Goal: Find specific page/section: Find specific page/section

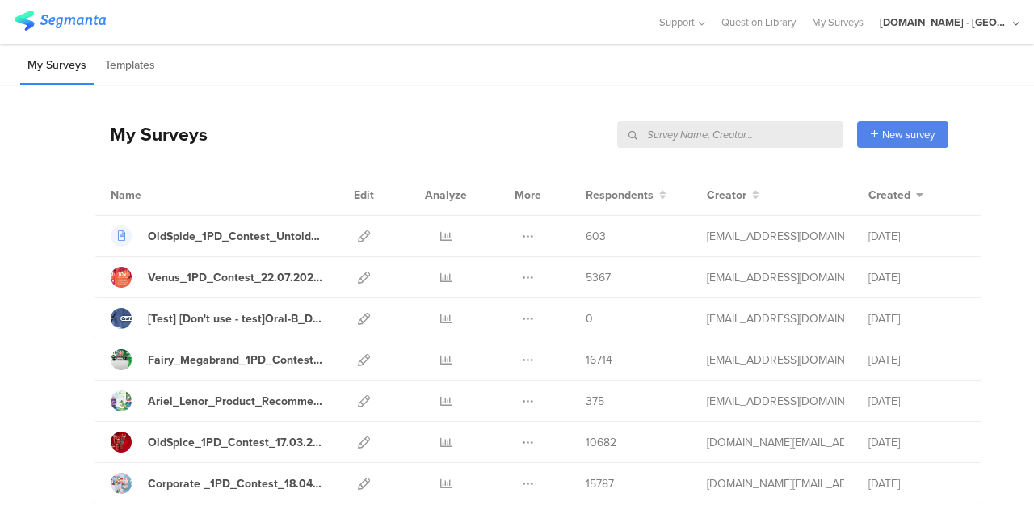
click at [780, 135] on input "text" at bounding box center [730, 134] width 226 height 27
type input "segmanta"
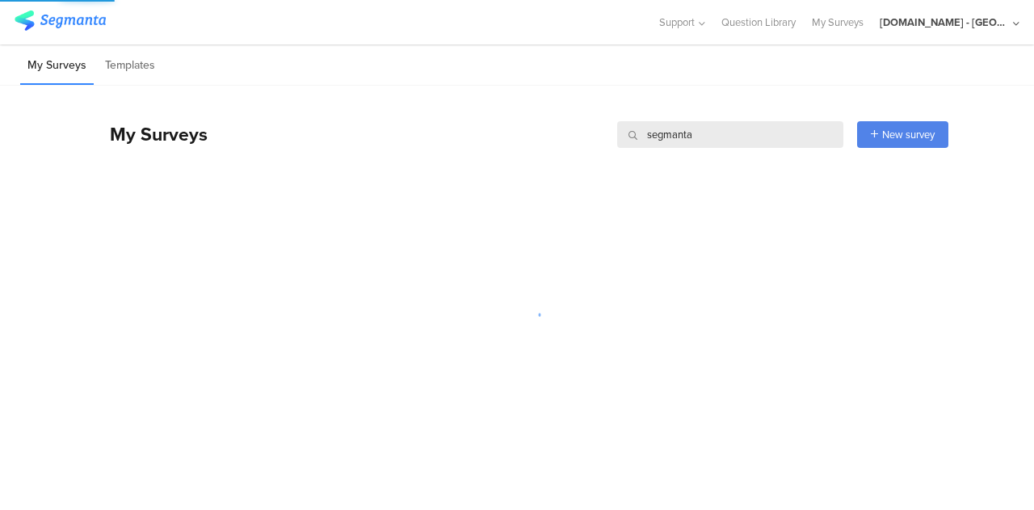
drag, startPoint x: 668, startPoint y: 142, endPoint x: 612, endPoint y: 141, distance: 55.7
click at [618, 141] on input "segmanta" at bounding box center [730, 134] width 226 height 27
type input "sampling"
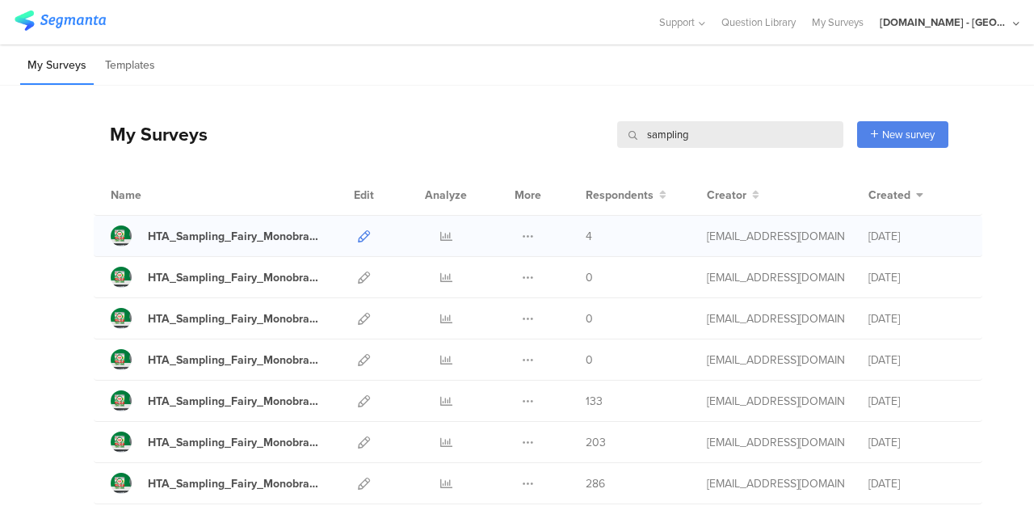
click at [358, 241] on link at bounding box center [364, 236] width 12 height 40
